Goal: Navigation & Orientation: Find specific page/section

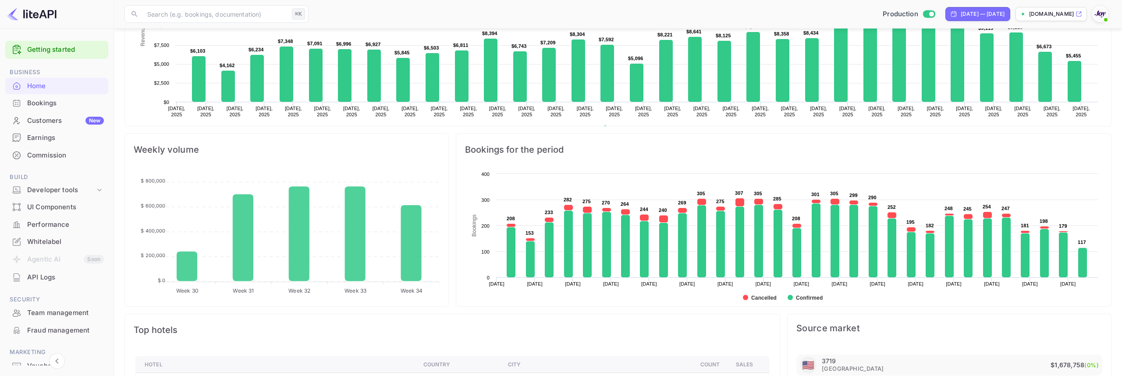
scroll to position [226, 0]
click at [64, 150] on div "Commission" at bounding box center [65, 155] width 77 height 10
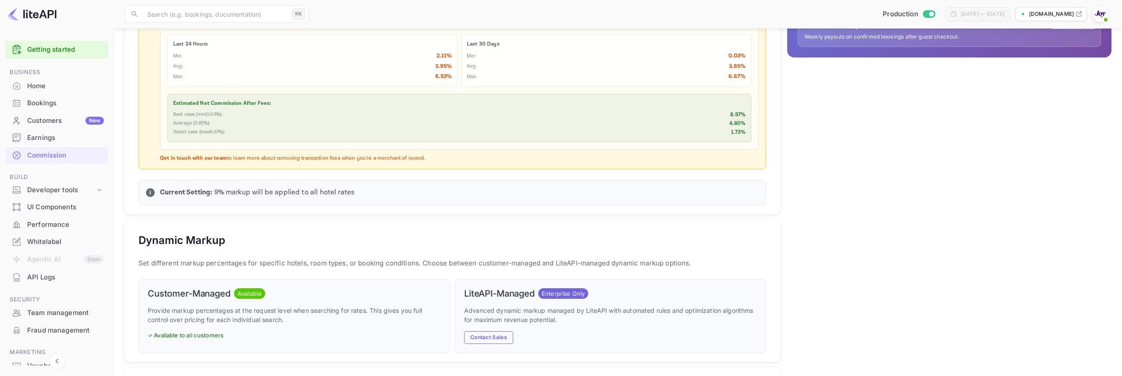
scroll to position [322, 0]
click at [54, 85] on div "Home" at bounding box center [65, 86] width 77 height 10
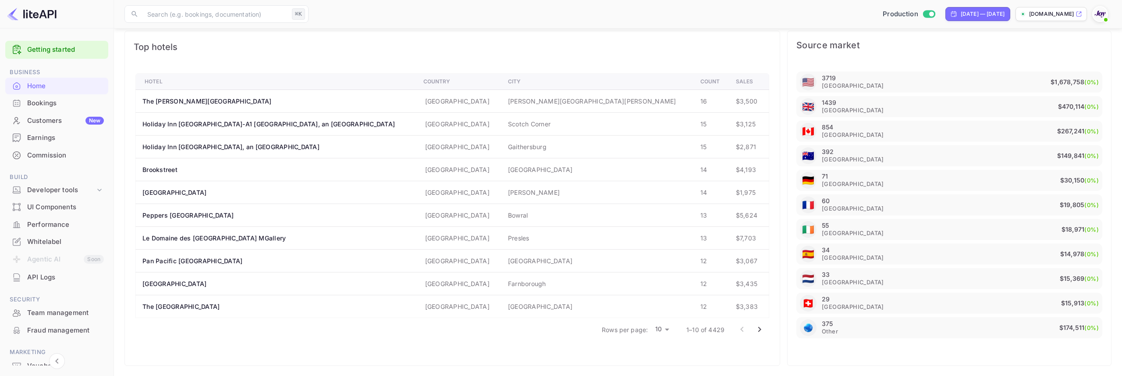
scroll to position [508, 0]
